Goal: Task Accomplishment & Management: Manage account settings

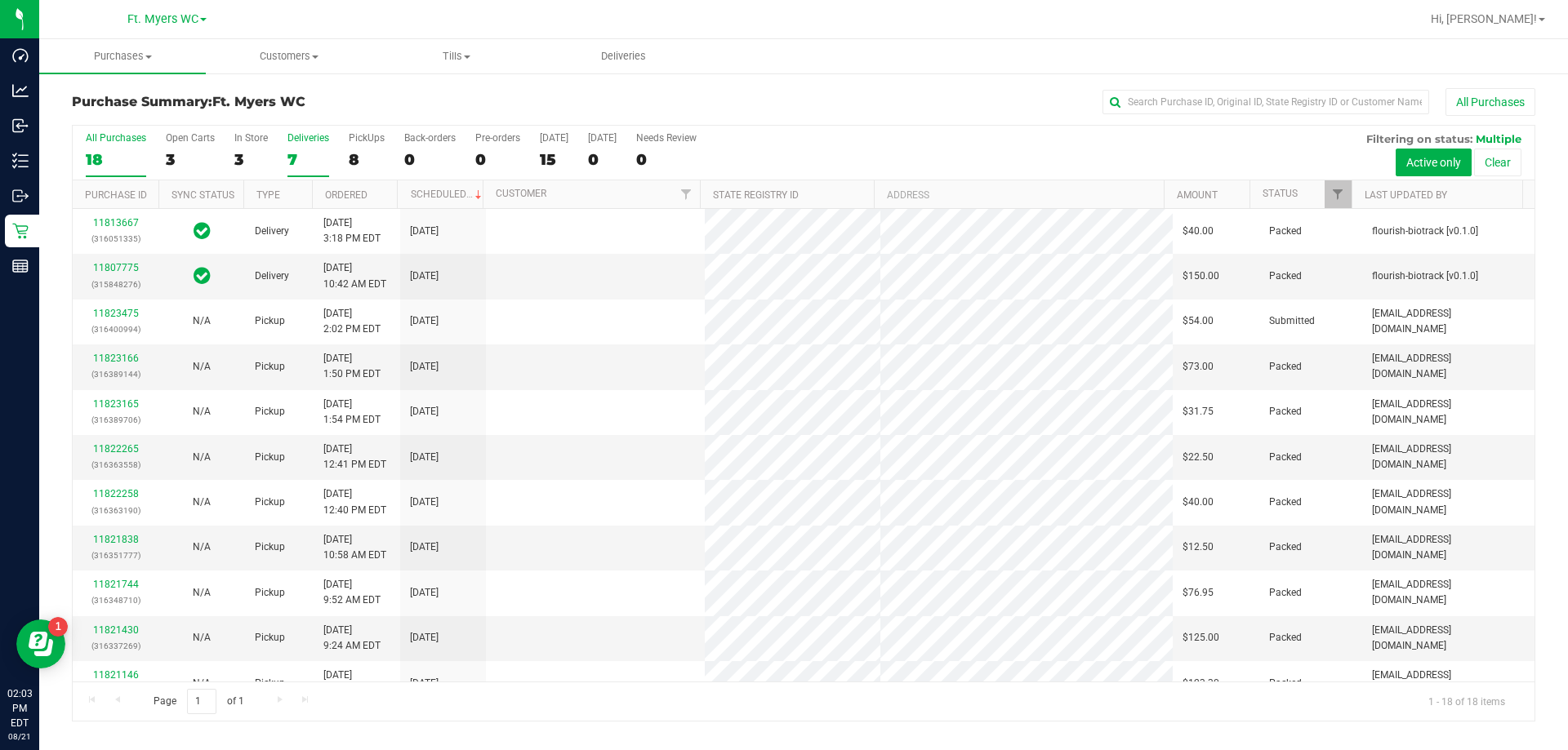
click at [294, 160] on div "7" at bounding box center [308, 159] width 42 height 19
click at [0, 0] on input "Deliveries 7" at bounding box center [0, 0] width 0 height 0
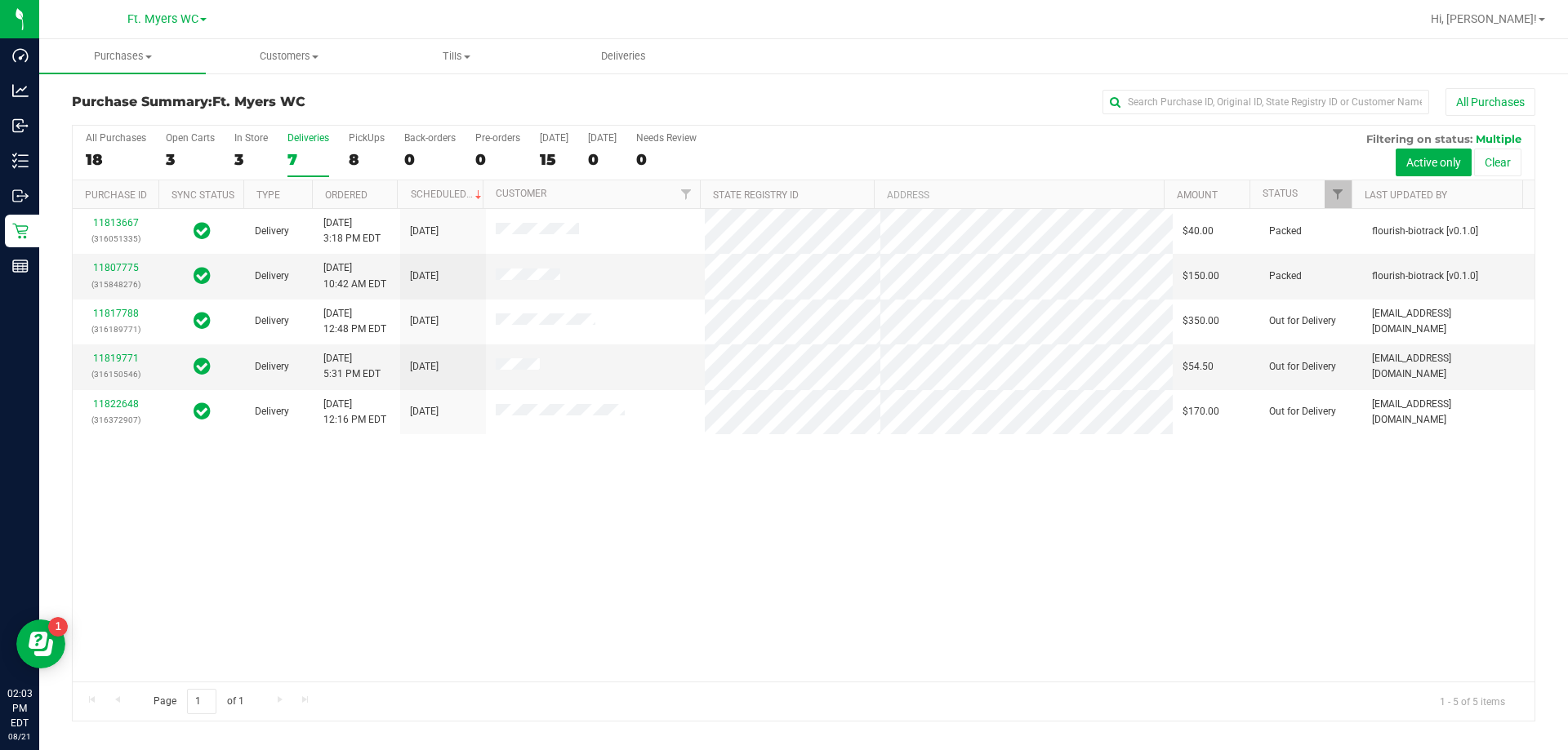
click at [373, 151] on div "8" at bounding box center [366, 159] width 36 height 19
click at [0, 0] on input "PickUps 8" at bounding box center [0, 0] width 0 height 0
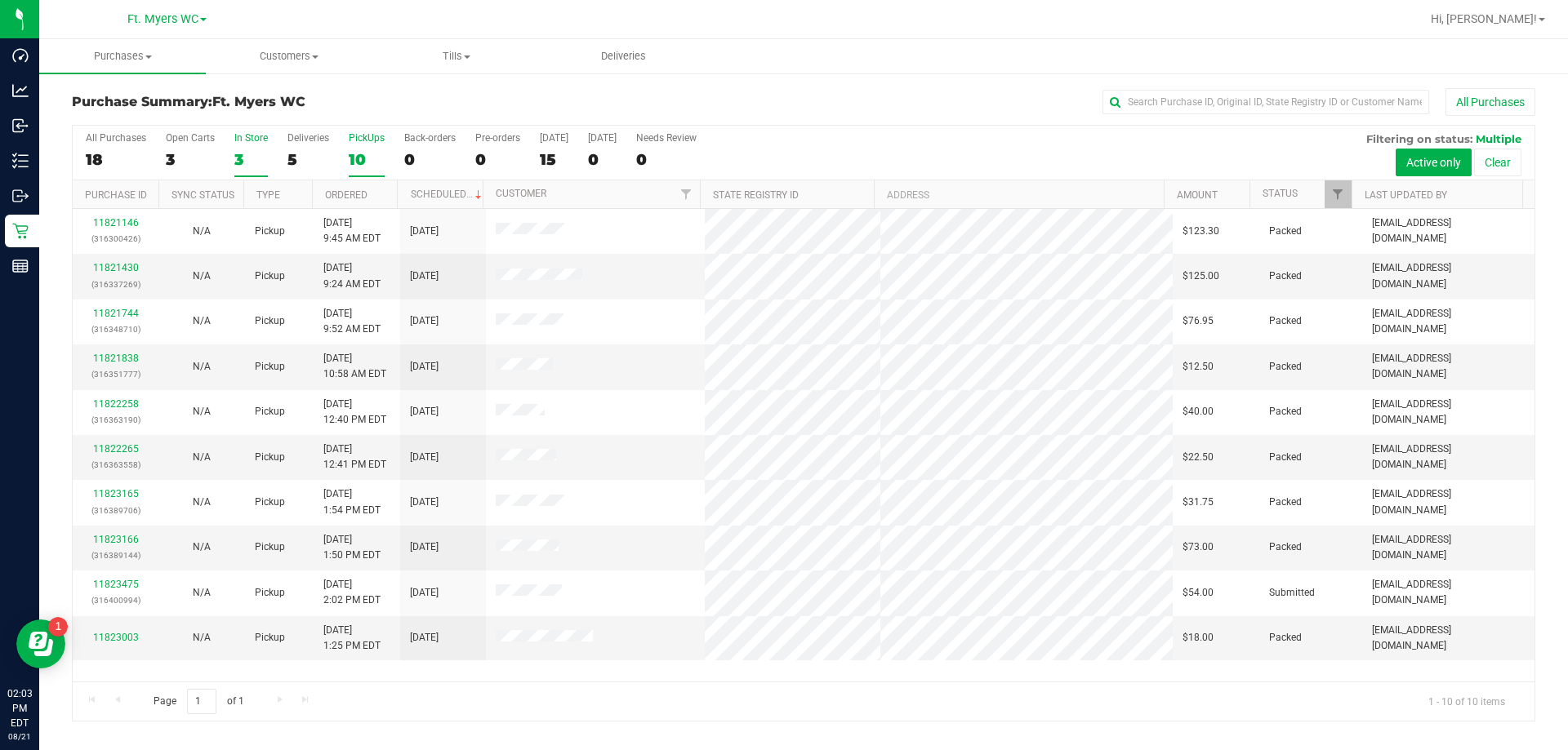
click at [262, 155] on div "3" at bounding box center [250, 159] width 33 height 19
click at [0, 0] on input "In Store 3" at bounding box center [0, 0] width 0 height 0
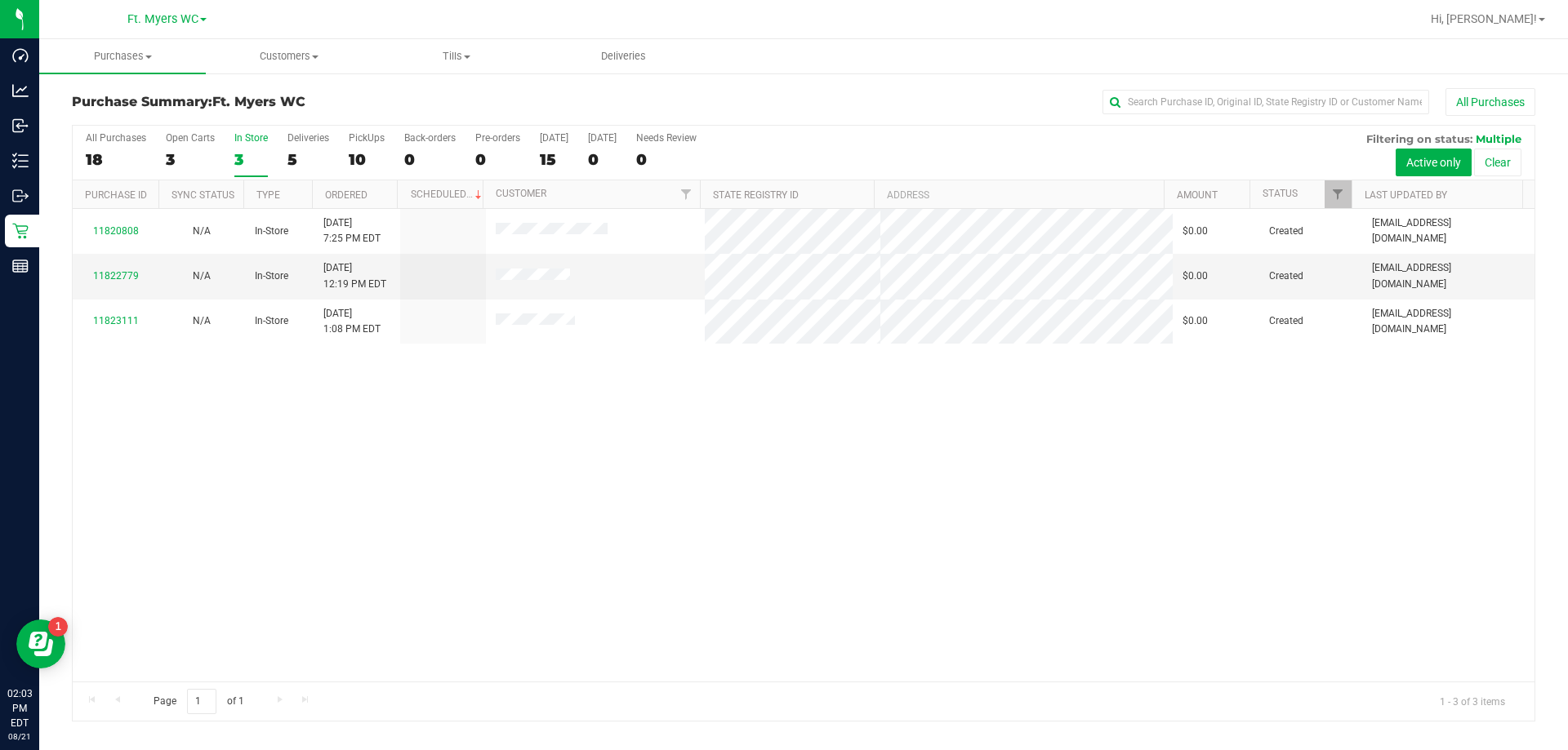
click at [361, 151] on div "10" at bounding box center [366, 159] width 36 height 19
click at [0, 0] on input "PickUps 10" at bounding box center [0, 0] width 0 height 0
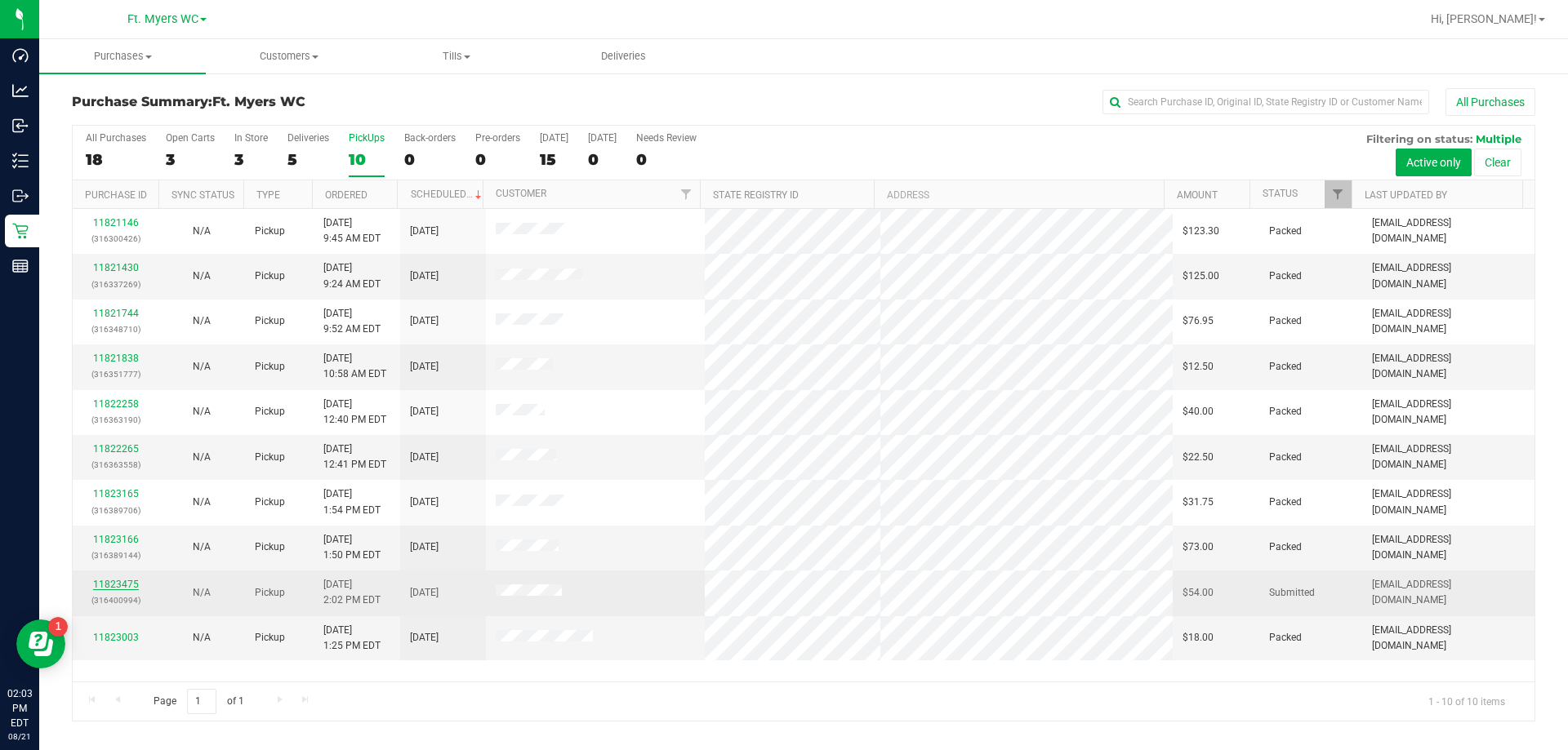
click at [121, 584] on link "11823475" at bounding box center [115, 584] width 46 height 12
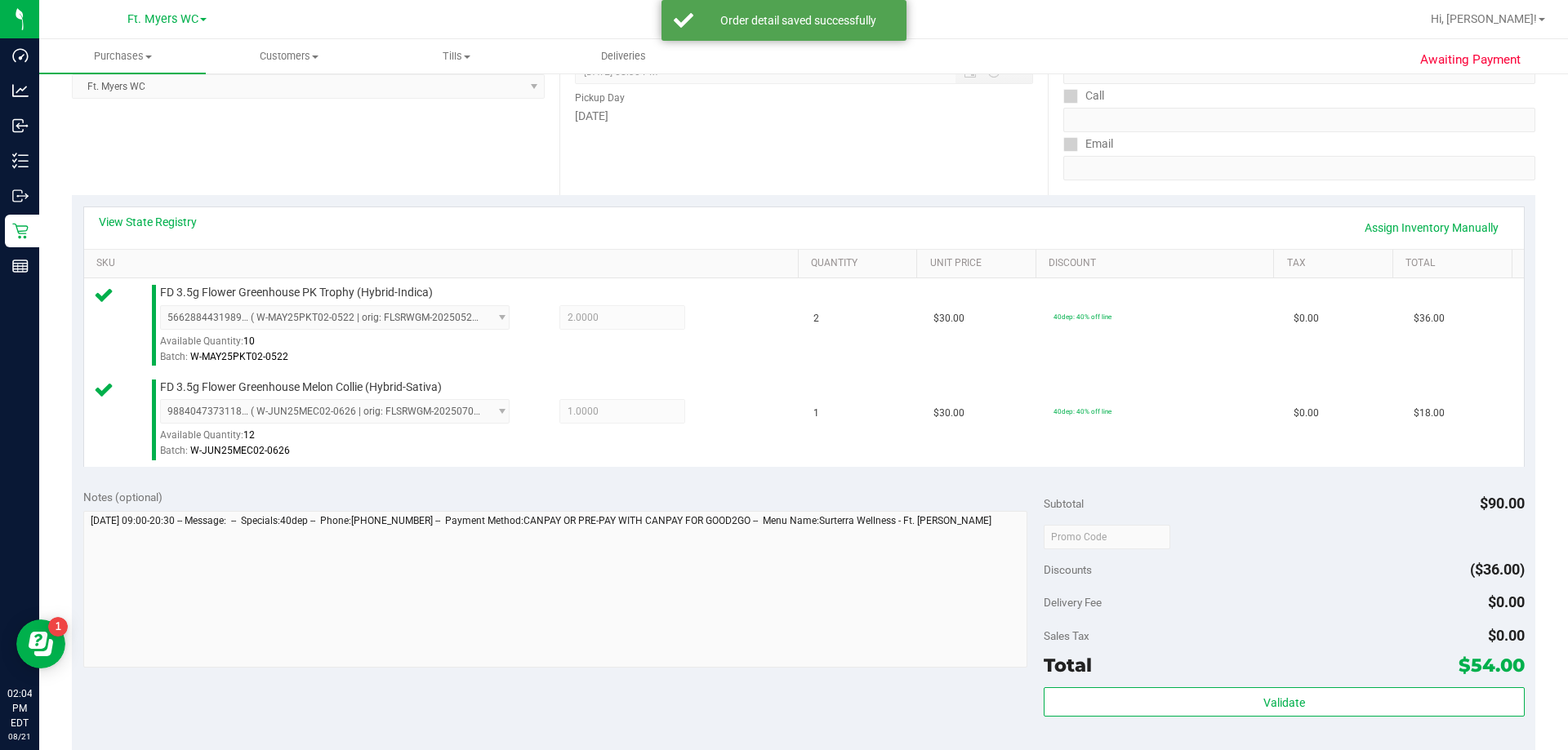
scroll to position [490, 0]
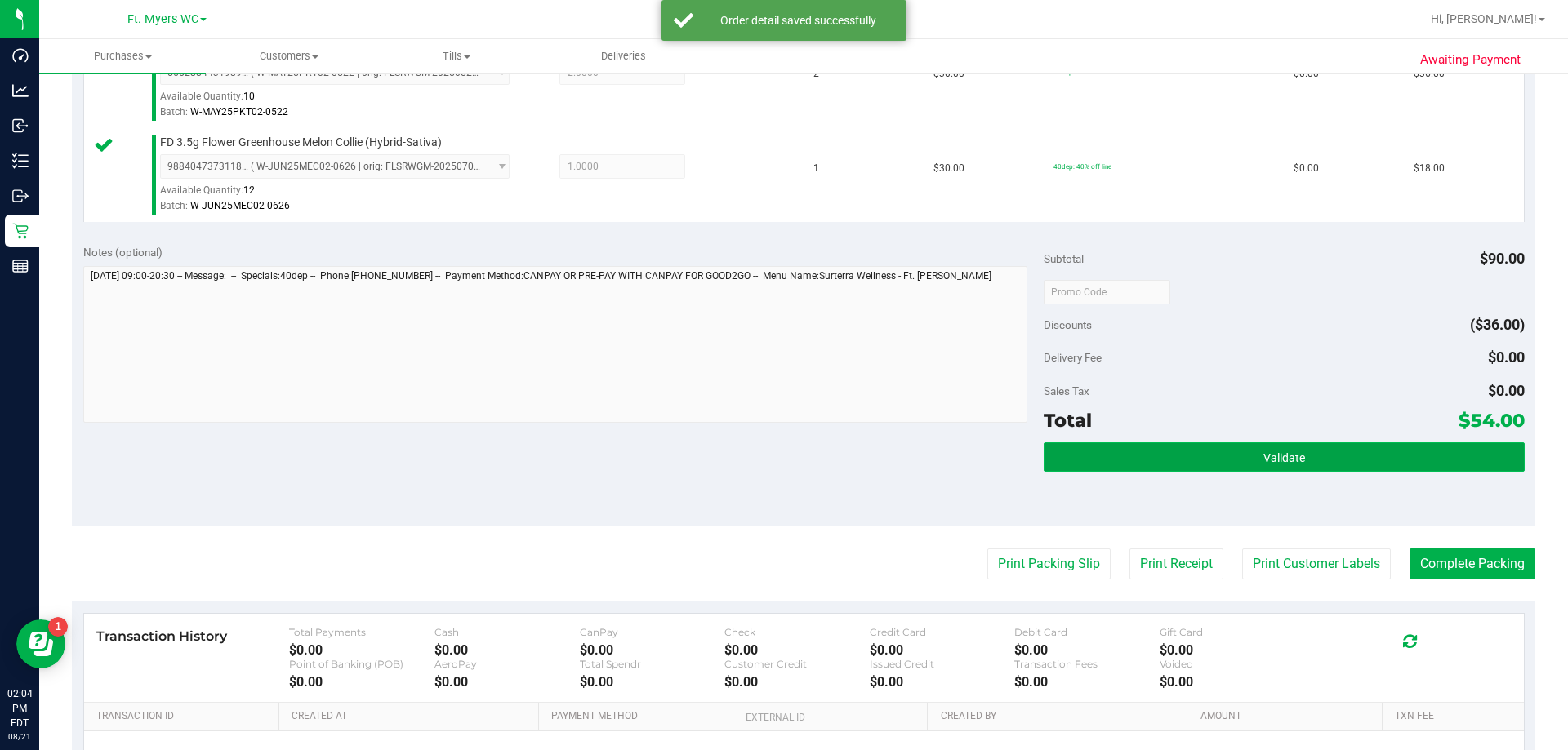
click at [1146, 462] on button "Validate" at bounding box center [1284, 457] width 481 height 29
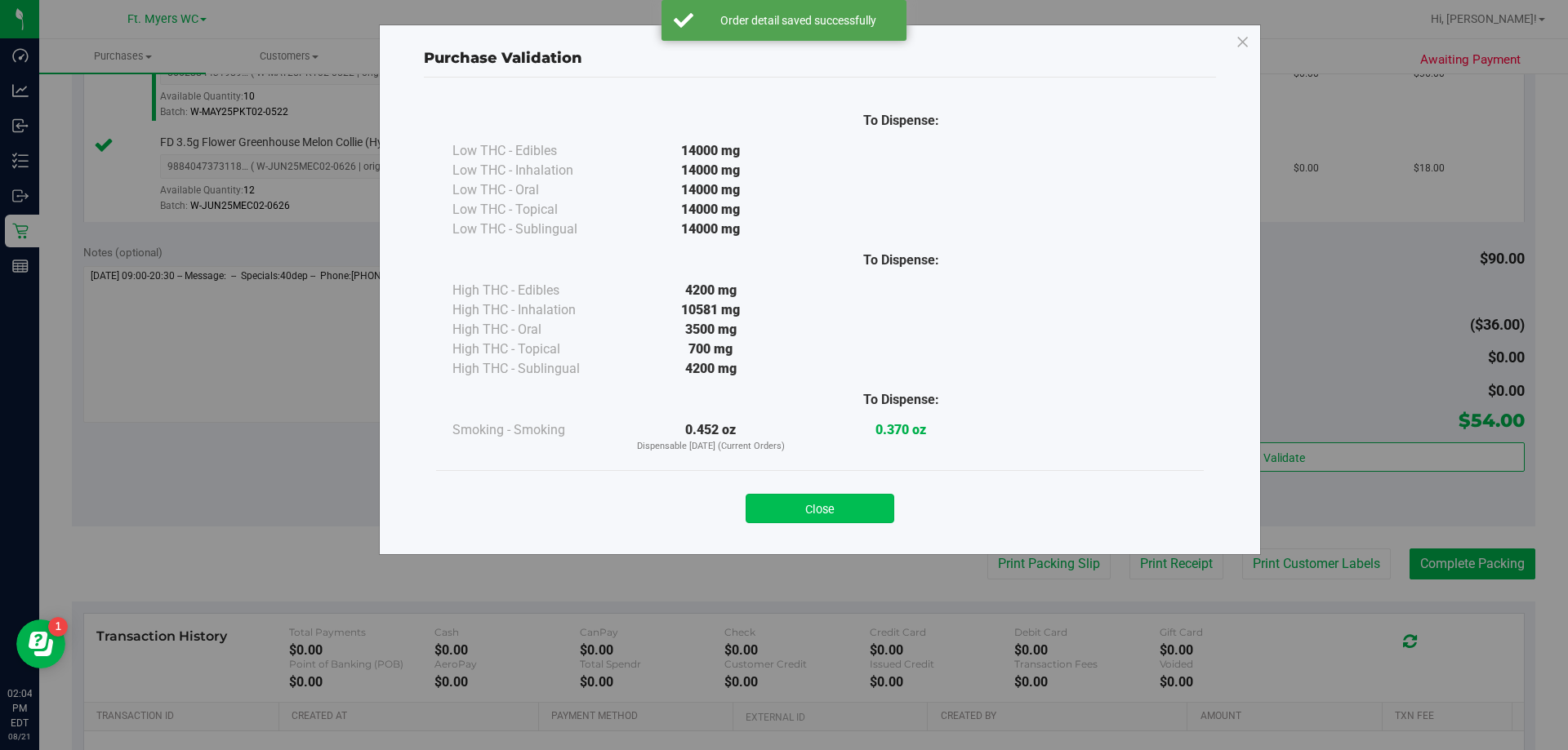
click at [767, 508] on button "Close" at bounding box center [820, 508] width 148 height 29
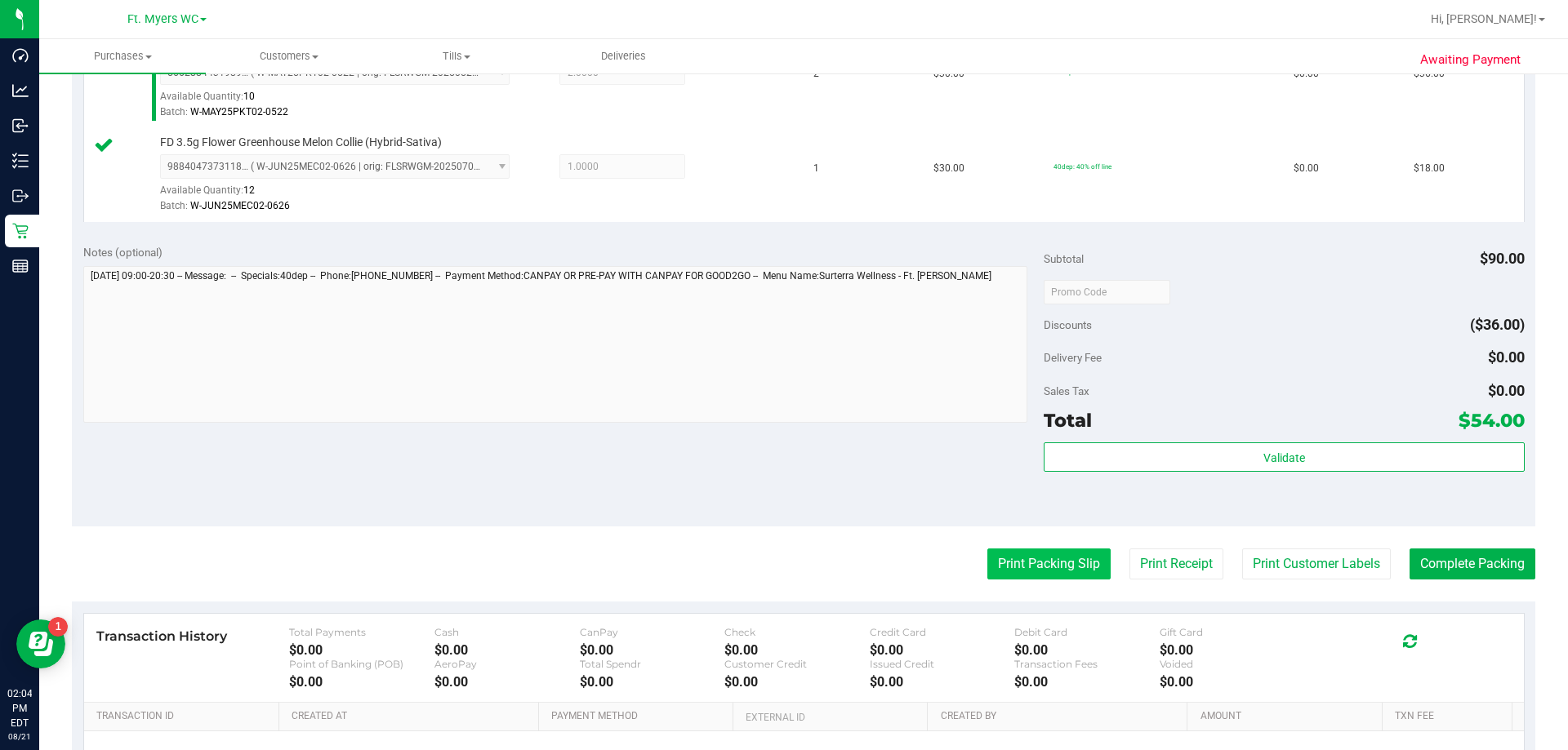
click at [1015, 549] on button "Print Packing Slip" at bounding box center [1049, 563] width 123 height 31
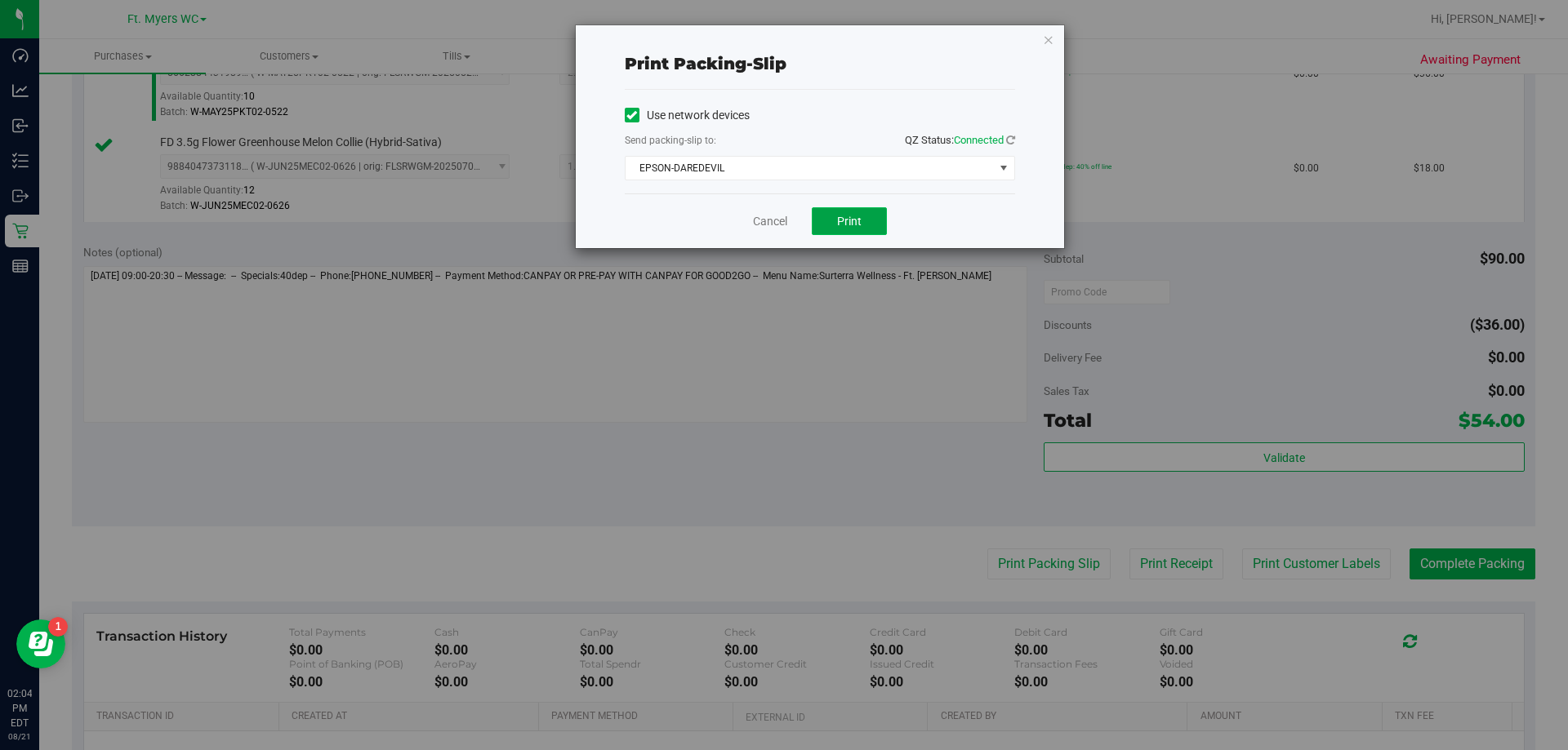
click at [868, 223] on button "Print" at bounding box center [850, 221] width 75 height 28
click at [767, 215] on link "Cancel" at bounding box center [770, 221] width 34 height 17
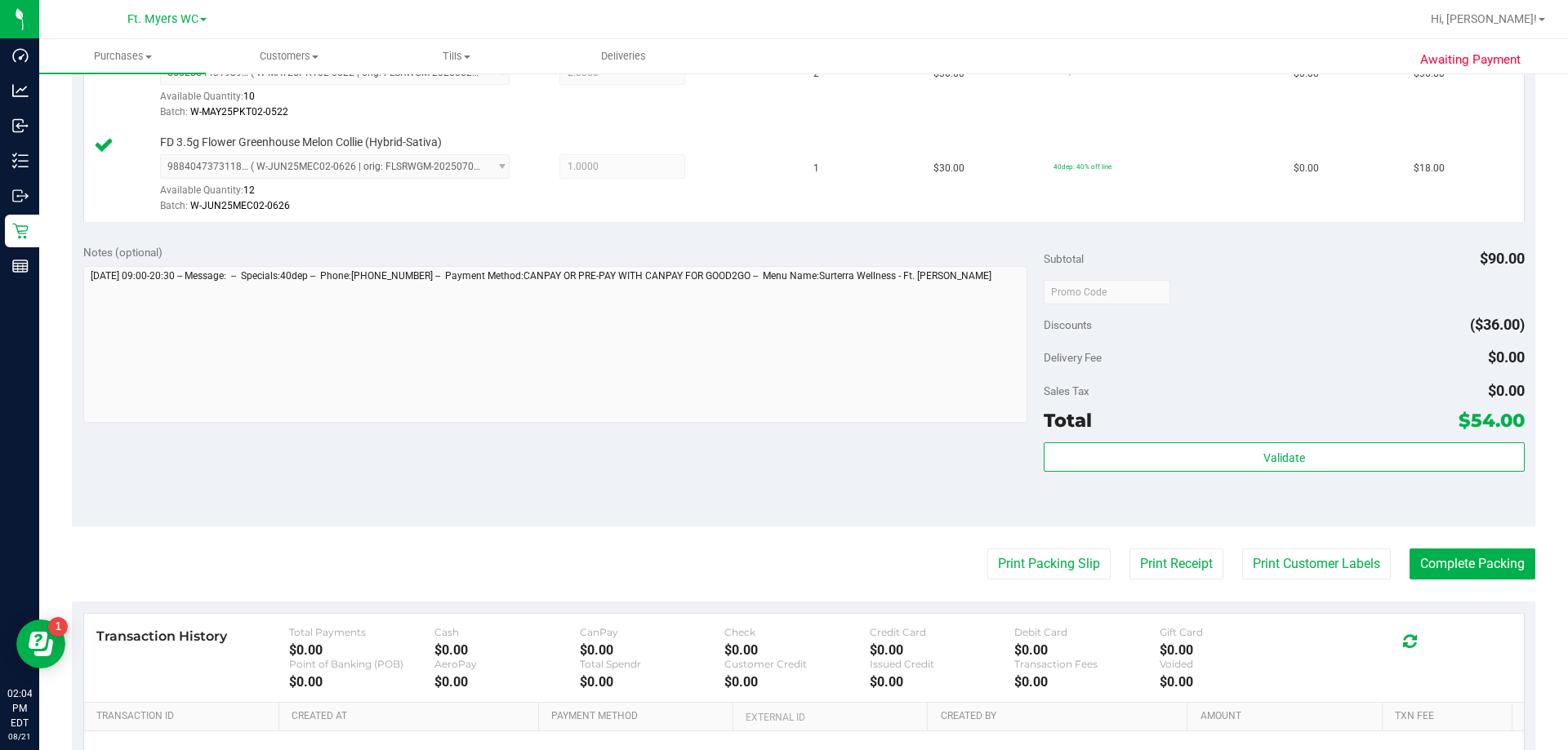
click at [1168, 437] on div "Subtotal $90.00 Discounts ($36.00) Delivery Fee $0.00 Sales Tax $0.00 Total $54…" at bounding box center [1284, 379] width 481 height 271
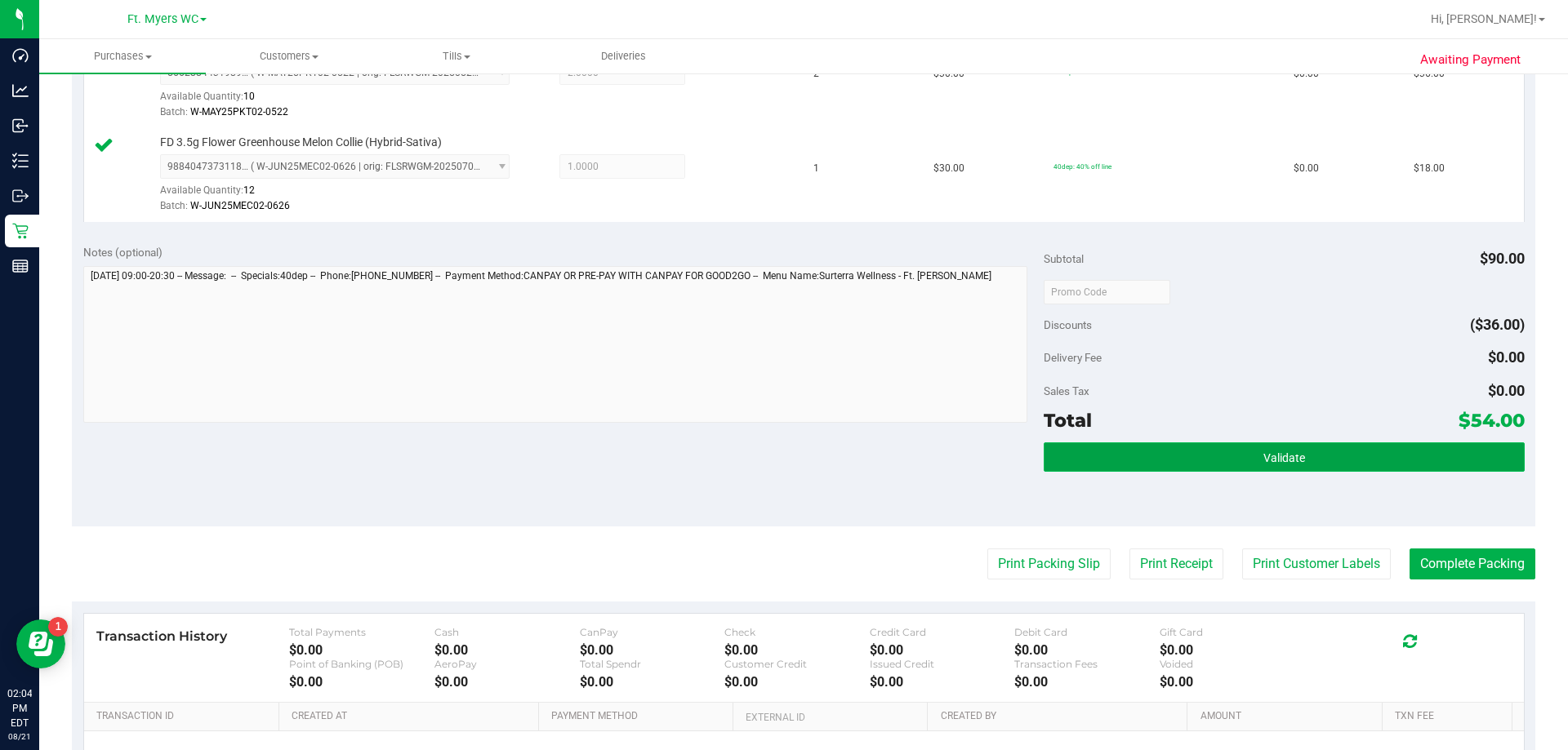
click at [1172, 445] on button "Validate" at bounding box center [1284, 457] width 481 height 29
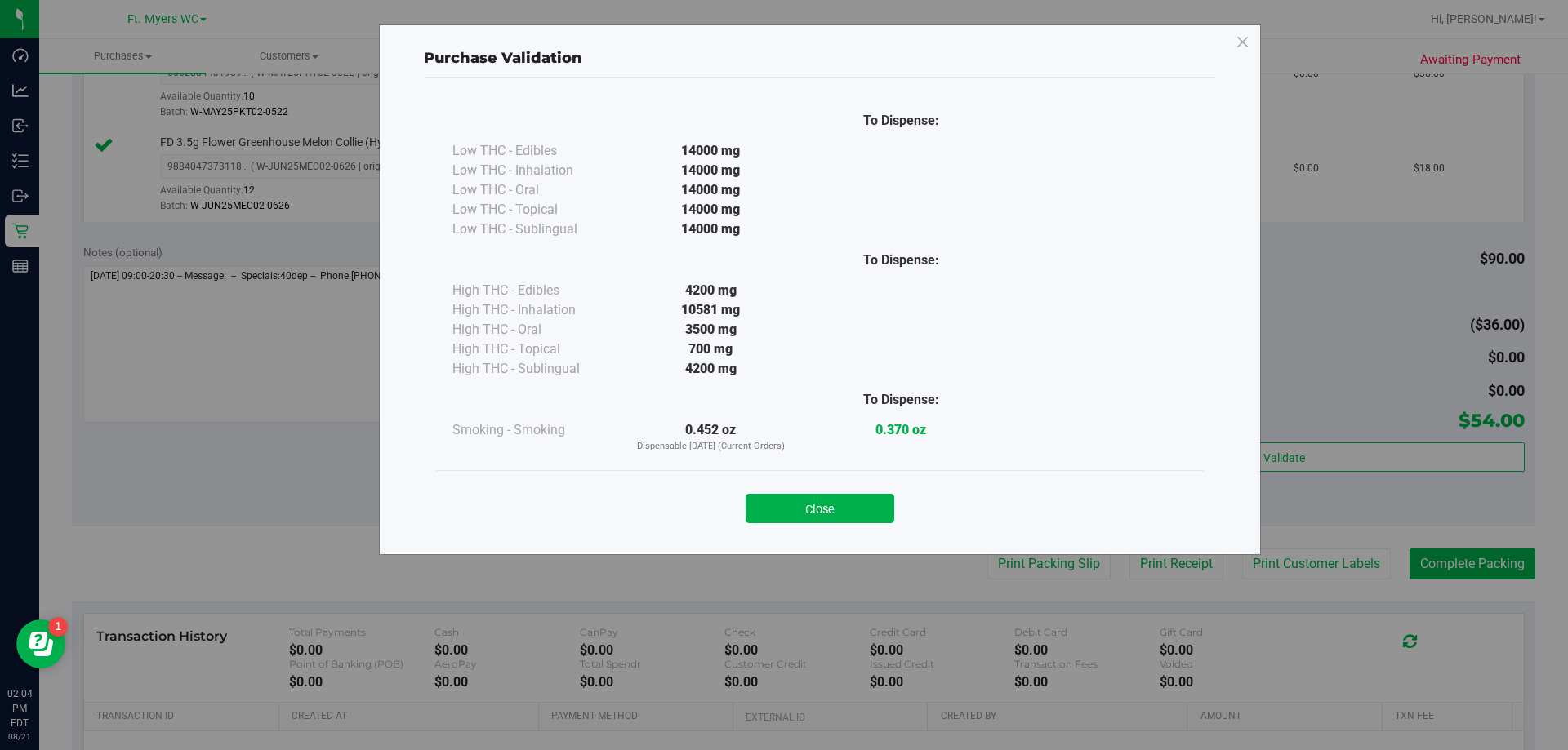
click at [891, 538] on div "To Dispense: Low THC - Edibles 14000 mg" at bounding box center [819, 308] width 792 height 462
click at [891, 518] on button "Close" at bounding box center [820, 508] width 148 height 29
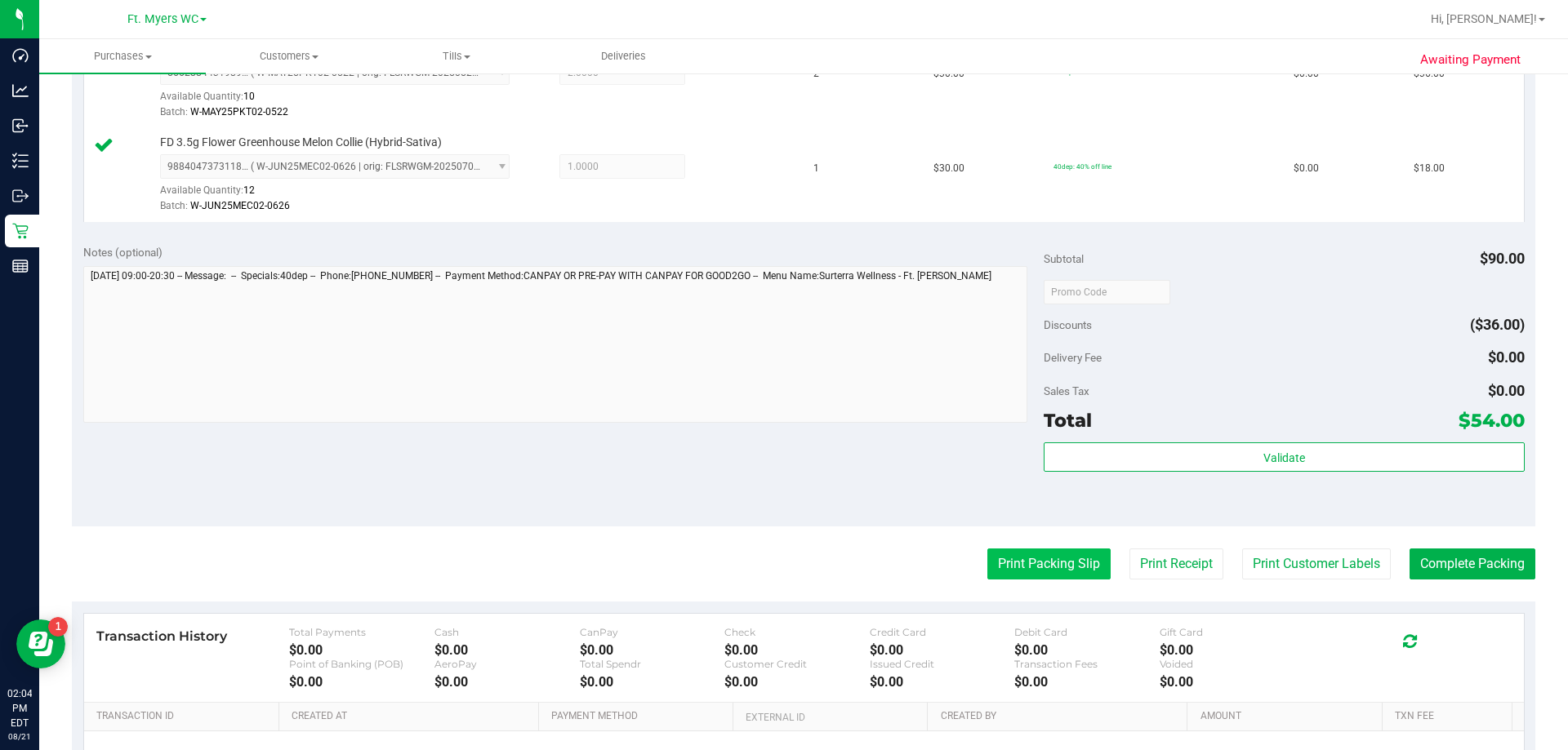
click at [989, 551] on button "Print Packing Slip" at bounding box center [1049, 563] width 123 height 31
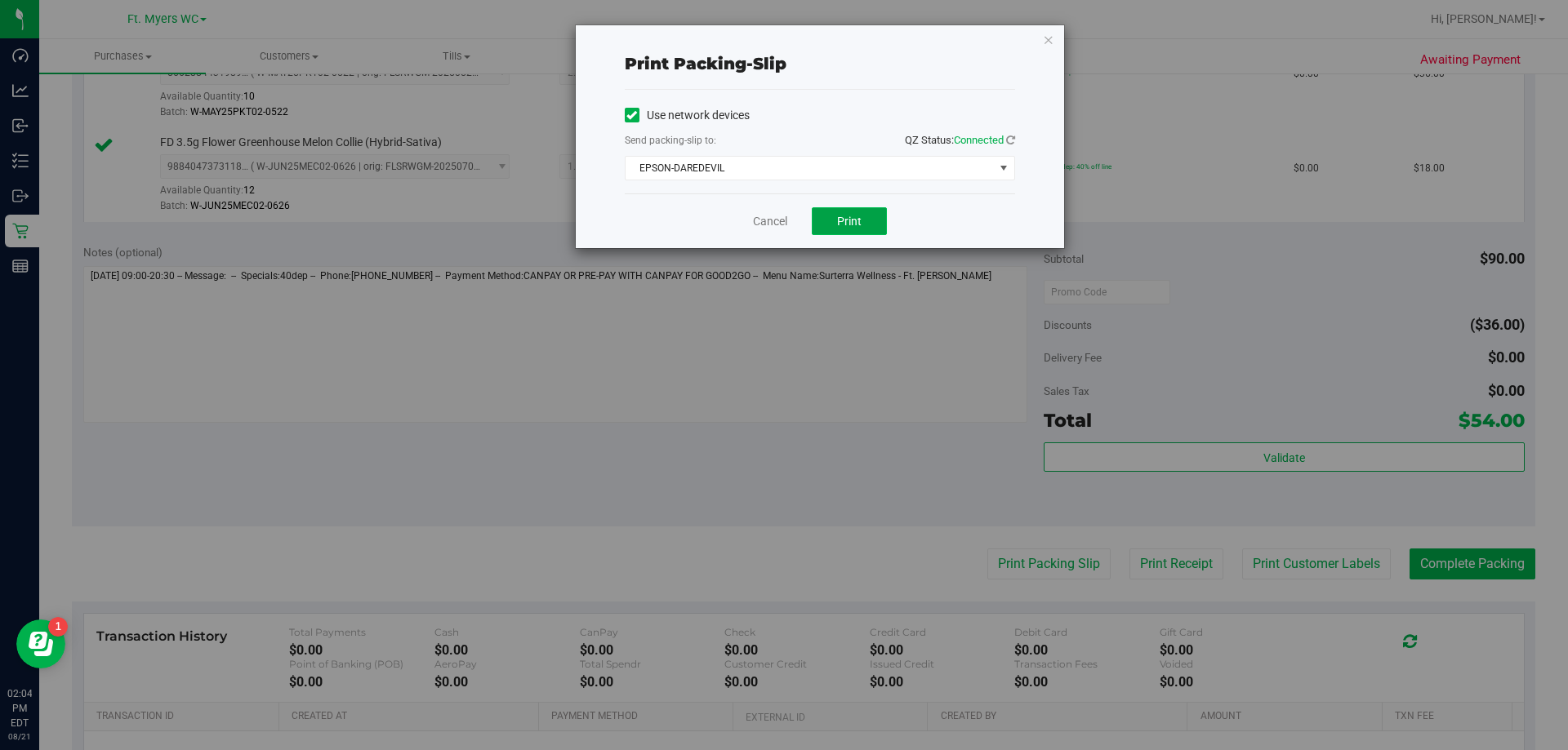
click at [857, 231] on button "Print" at bounding box center [850, 221] width 75 height 28
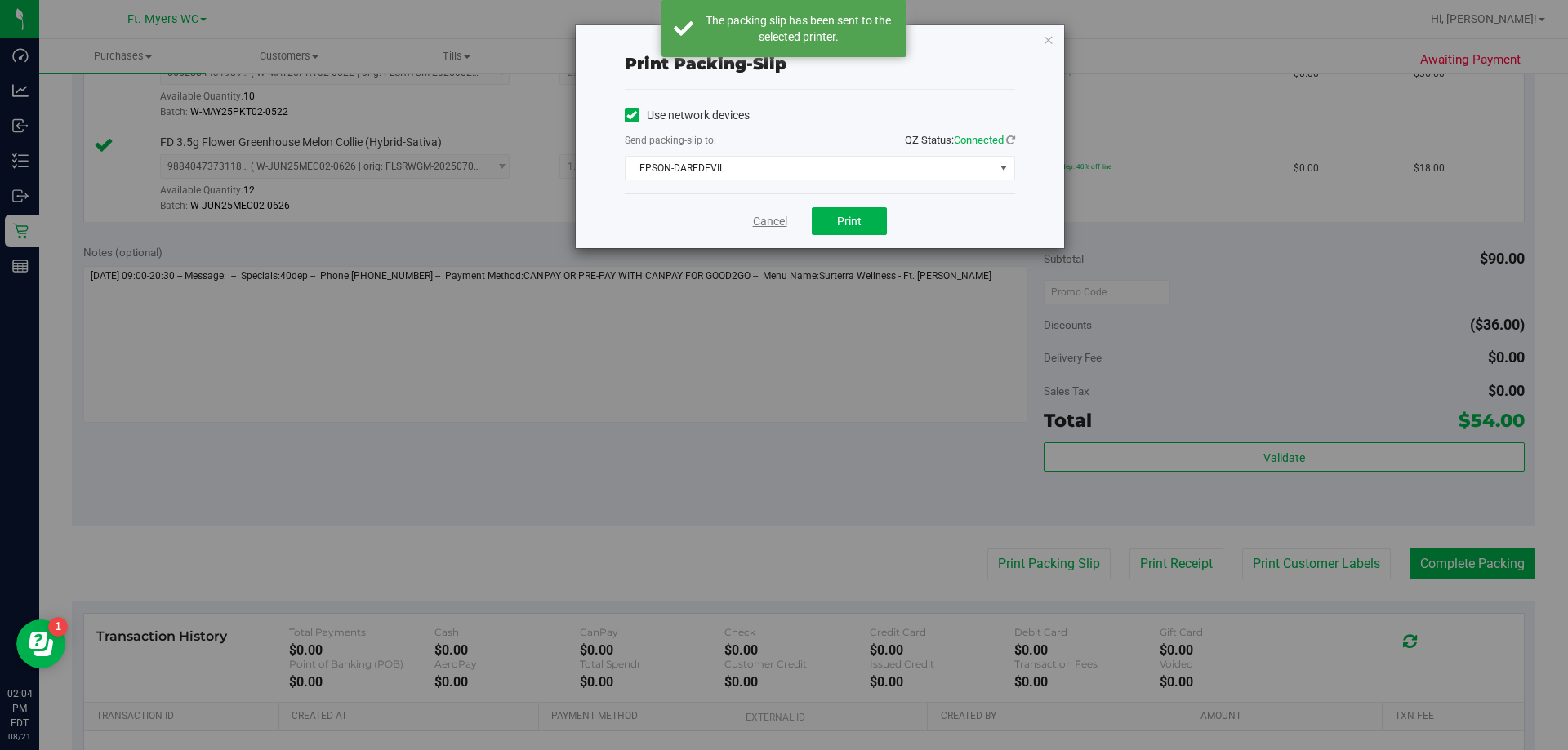
click at [780, 223] on link "Cancel" at bounding box center [770, 221] width 34 height 17
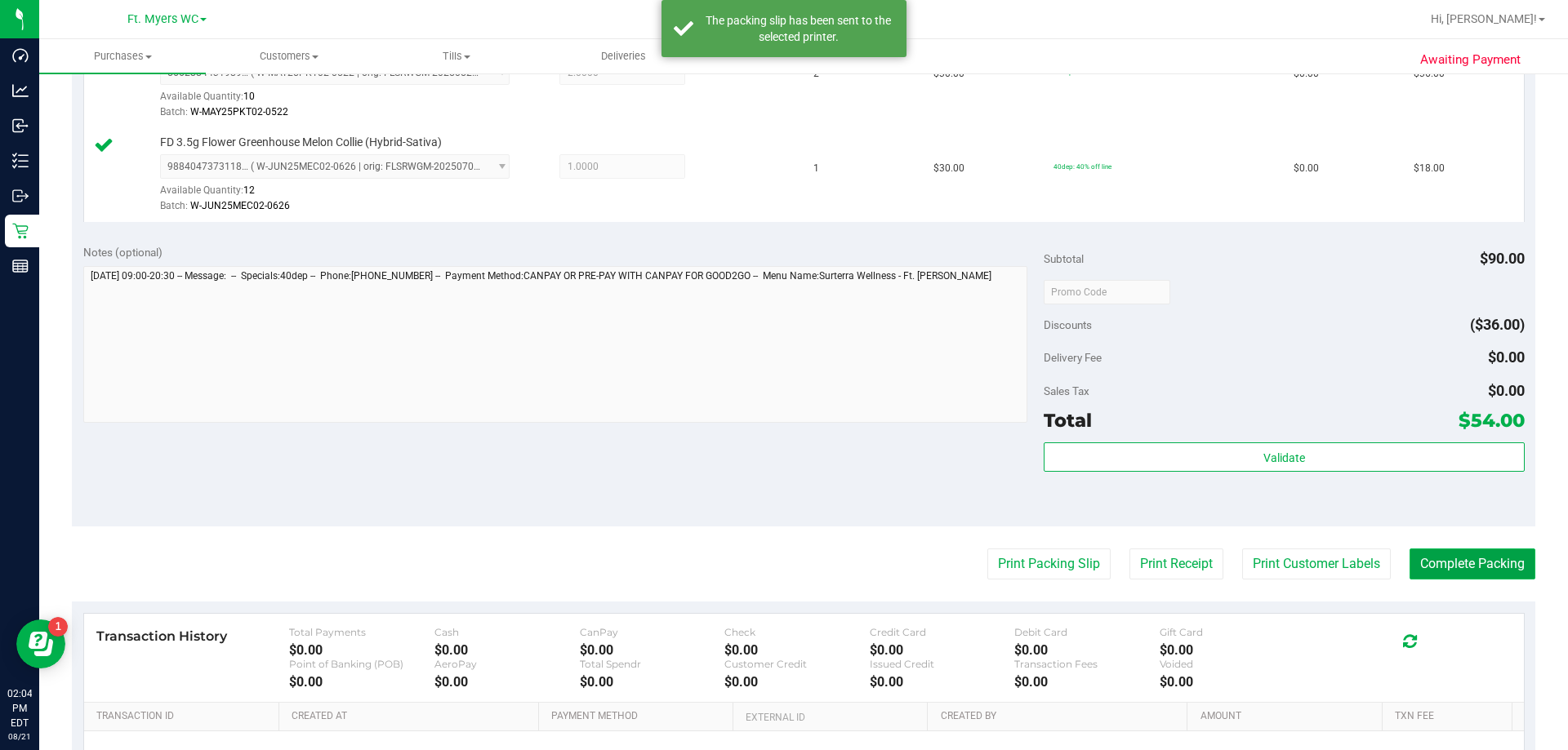
click at [1479, 548] on button "Complete Packing" at bounding box center [1472, 563] width 126 height 31
